Goal: Find specific page/section: Find specific page/section

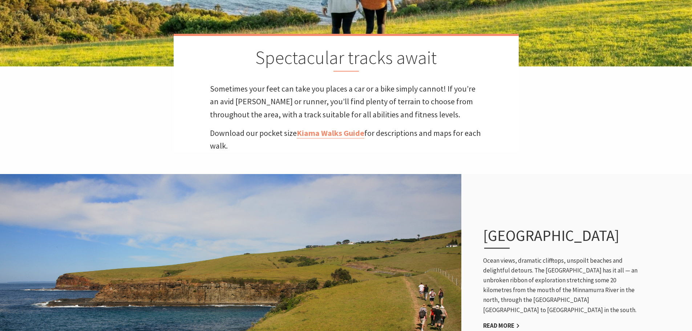
scroll to position [36, 0]
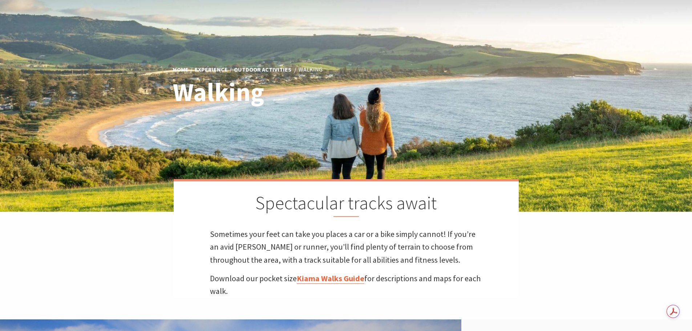
click at [320, 280] on link "Kiama Walks Guide" at bounding box center [331, 278] width 68 height 11
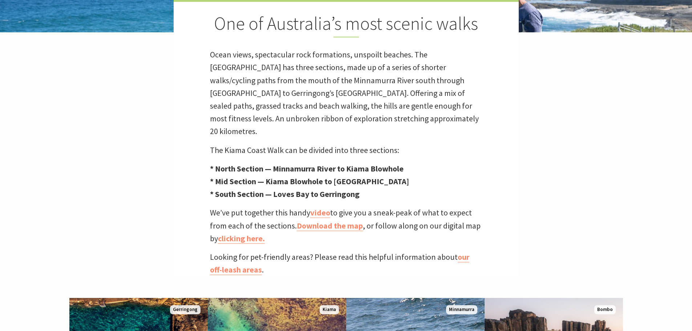
scroll to position [218, 0]
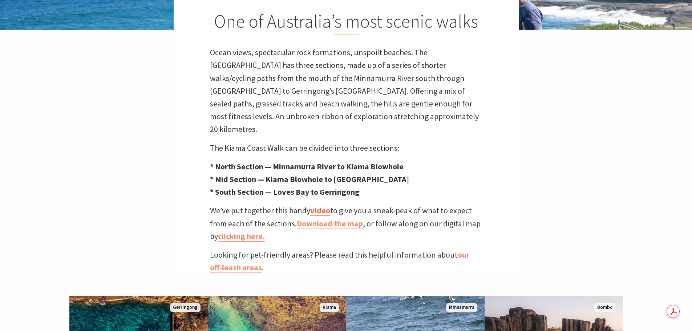
click at [320, 205] on link "video" at bounding box center [320, 210] width 20 height 11
